Goal: Task Accomplishment & Management: Use online tool/utility

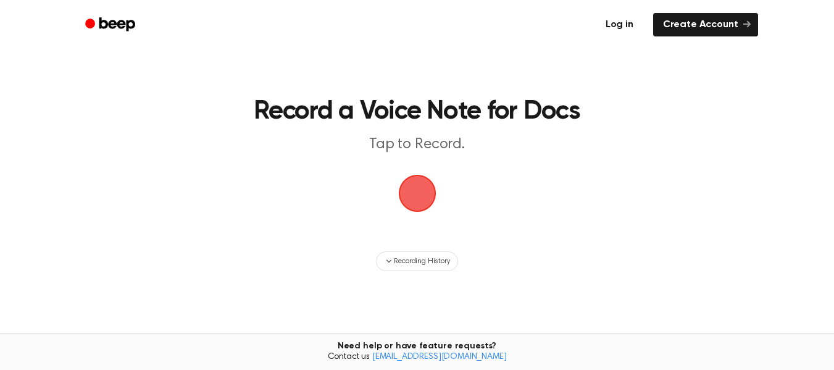
click at [635, 24] on link "Log in" at bounding box center [619, 24] width 52 height 28
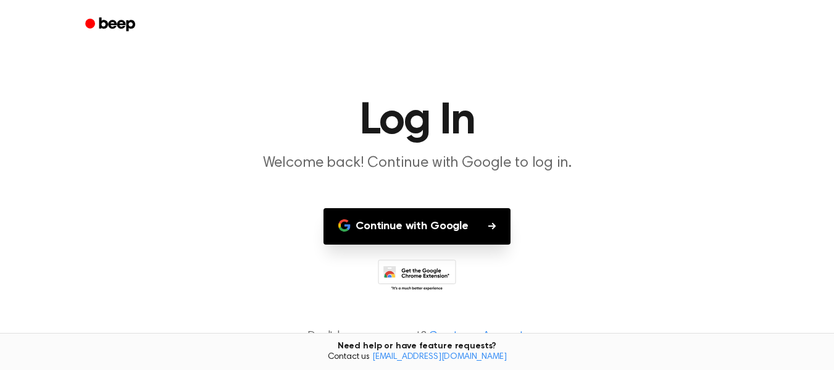
click at [406, 232] on button "Continue with Google" at bounding box center [416, 226] width 187 height 36
click at [424, 203] on main "Log In Welcome back! Continue with Google to log in. Continue with Google Don't…" at bounding box center [417, 190] width 834 height 380
click at [424, 223] on button "Continue with Google" at bounding box center [416, 226] width 187 height 36
